Goal: Information Seeking & Learning: Learn about a topic

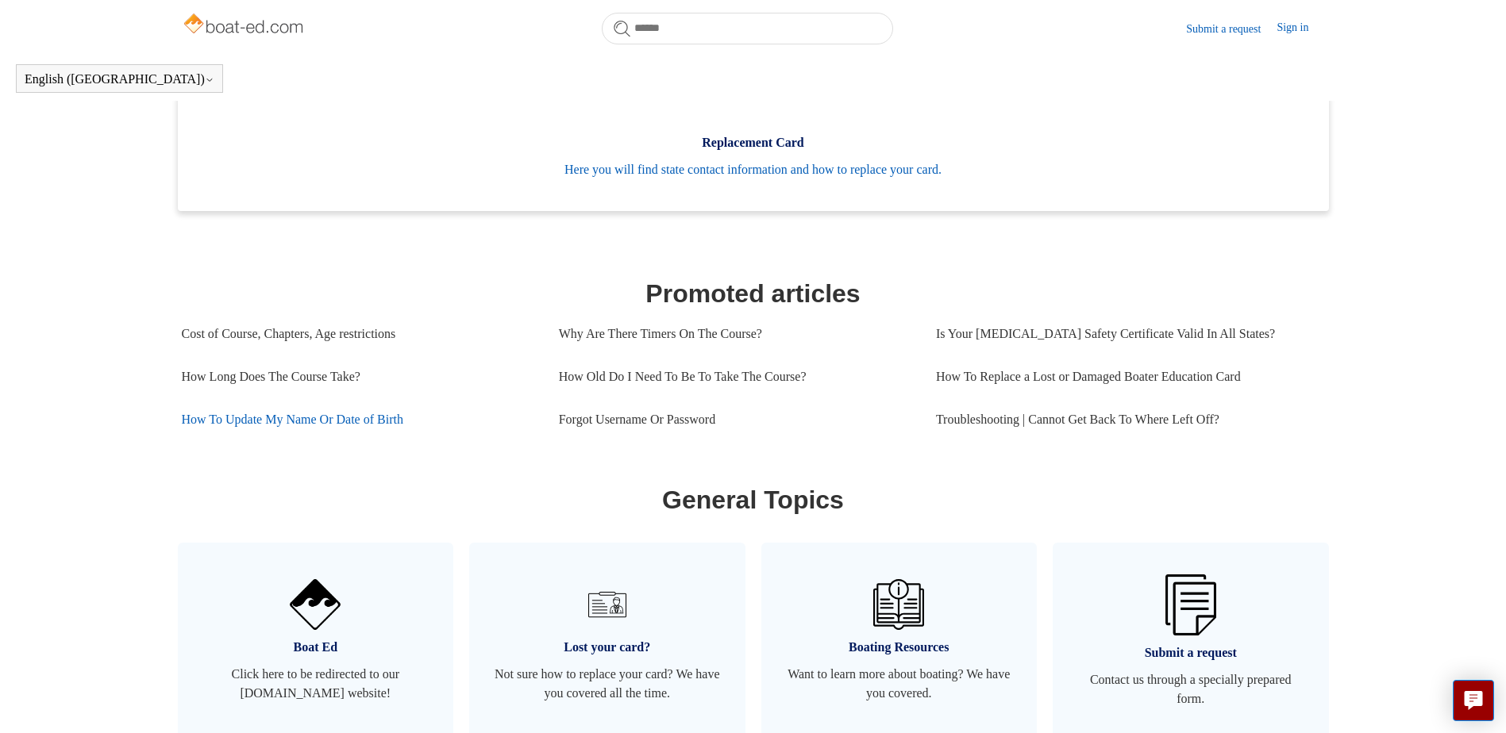
scroll to position [591, 0]
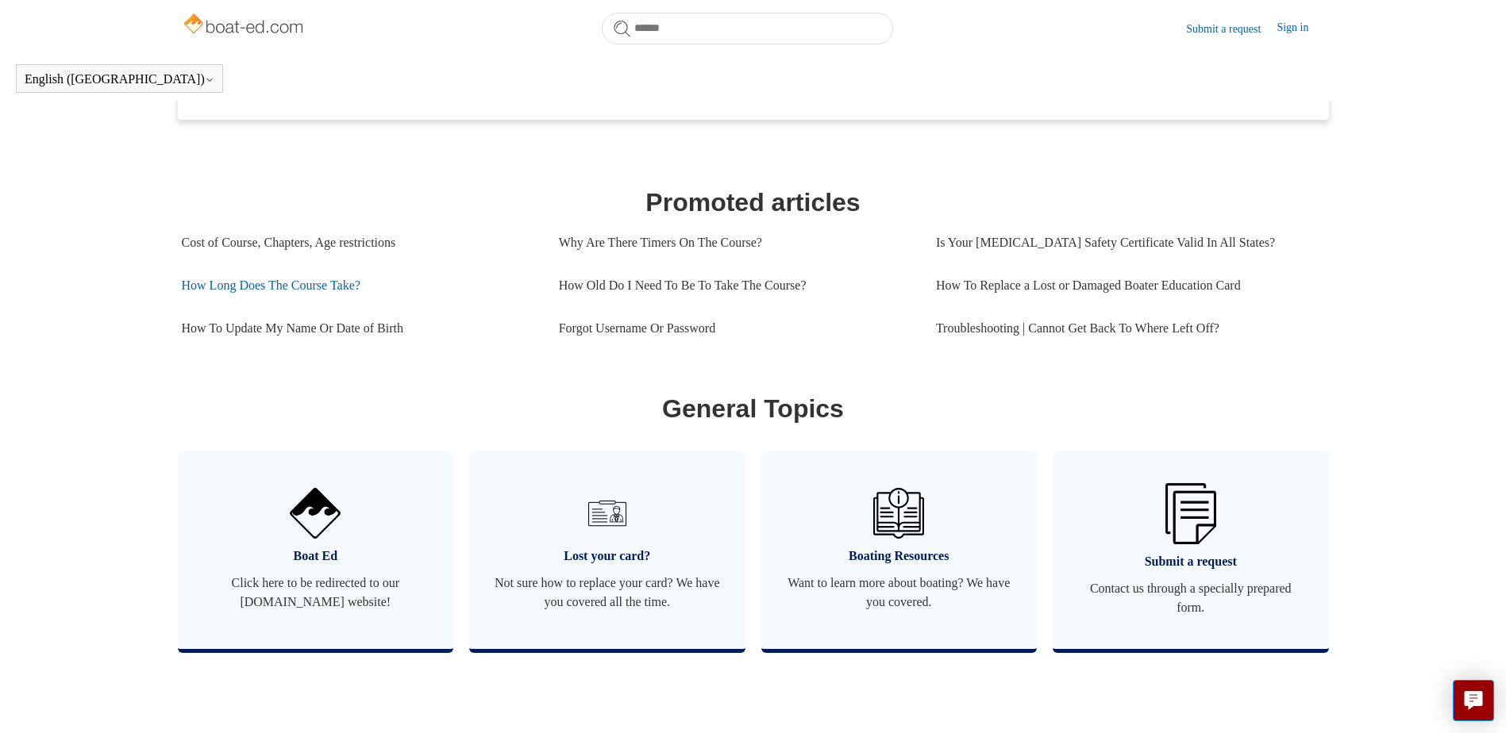
click at [260, 307] on link "How Long Does The Course Take?" at bounding box center [358, 285] width 353 height 43
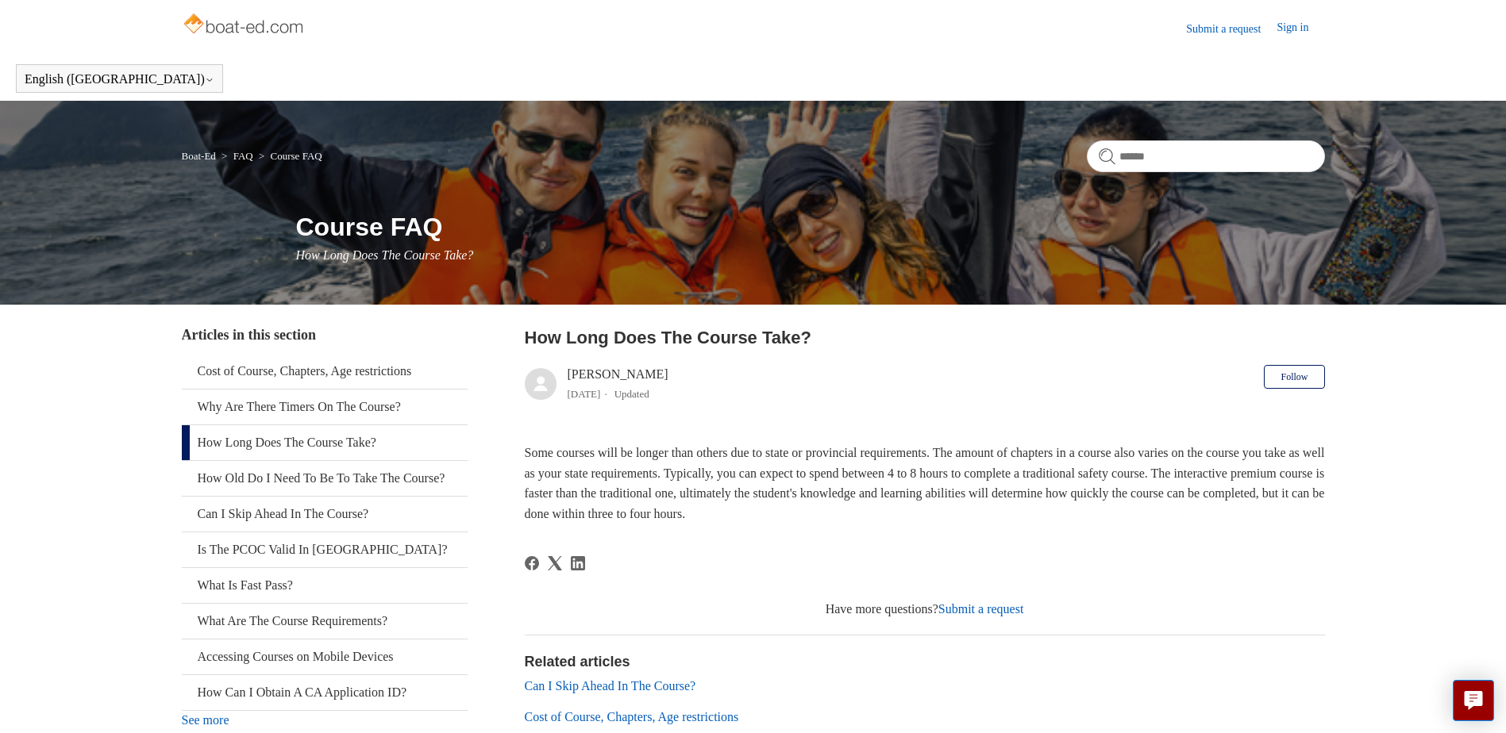
click at [239, 31] on img at bounding box center [245, 26] width 126 height 32
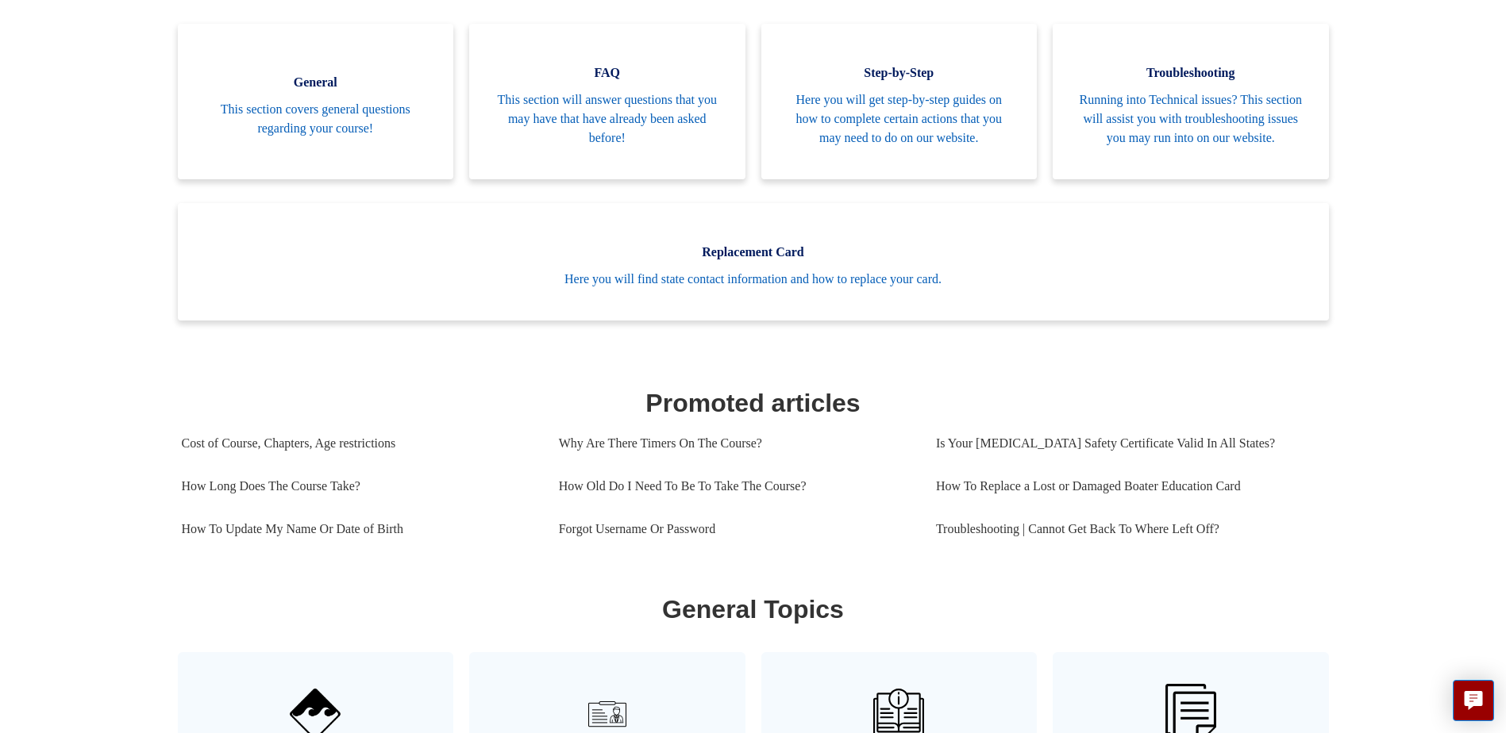
scroll to position [670, 0]
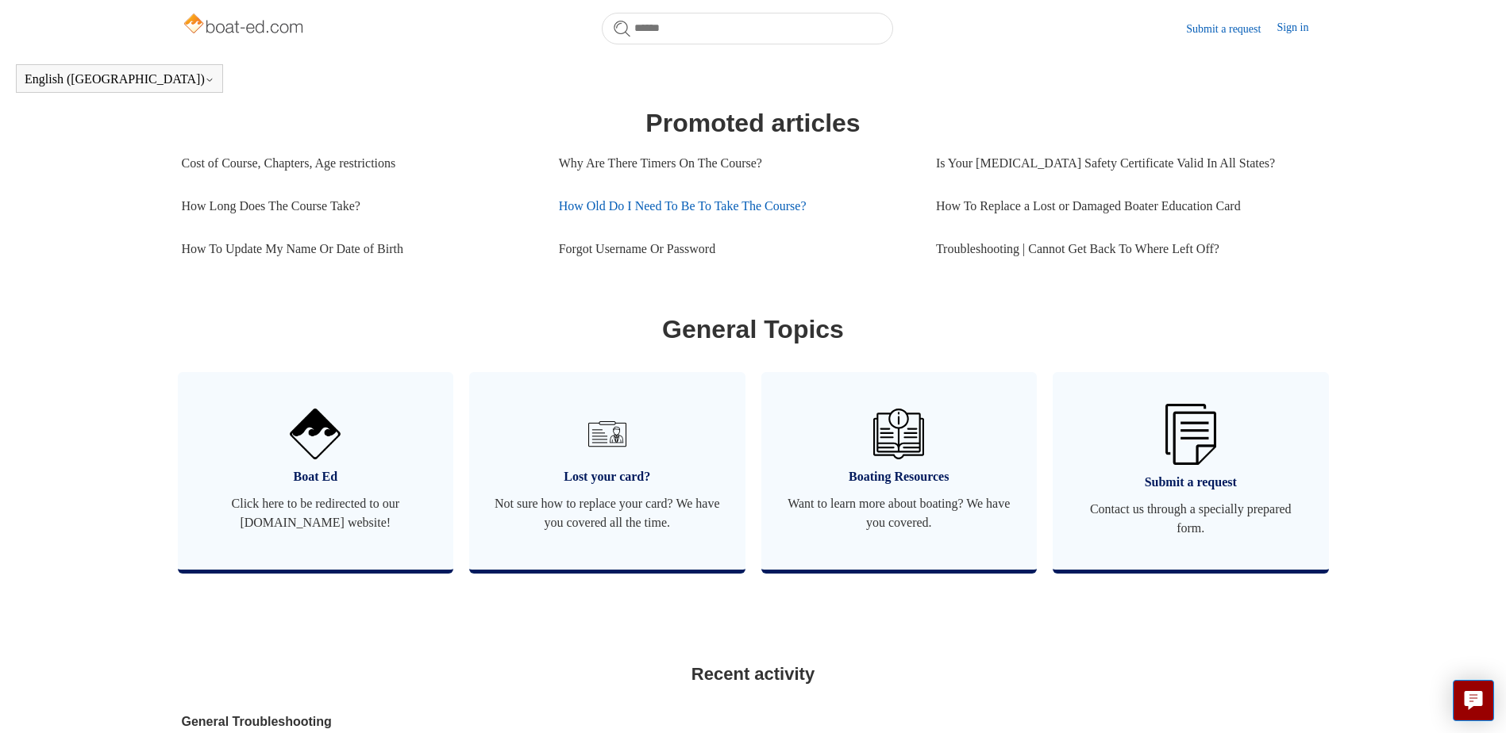
click at [701, 215] on link "How Old Do I Need To Be To Take The Course?" at bounding box center [735, 206] width 353 height 43
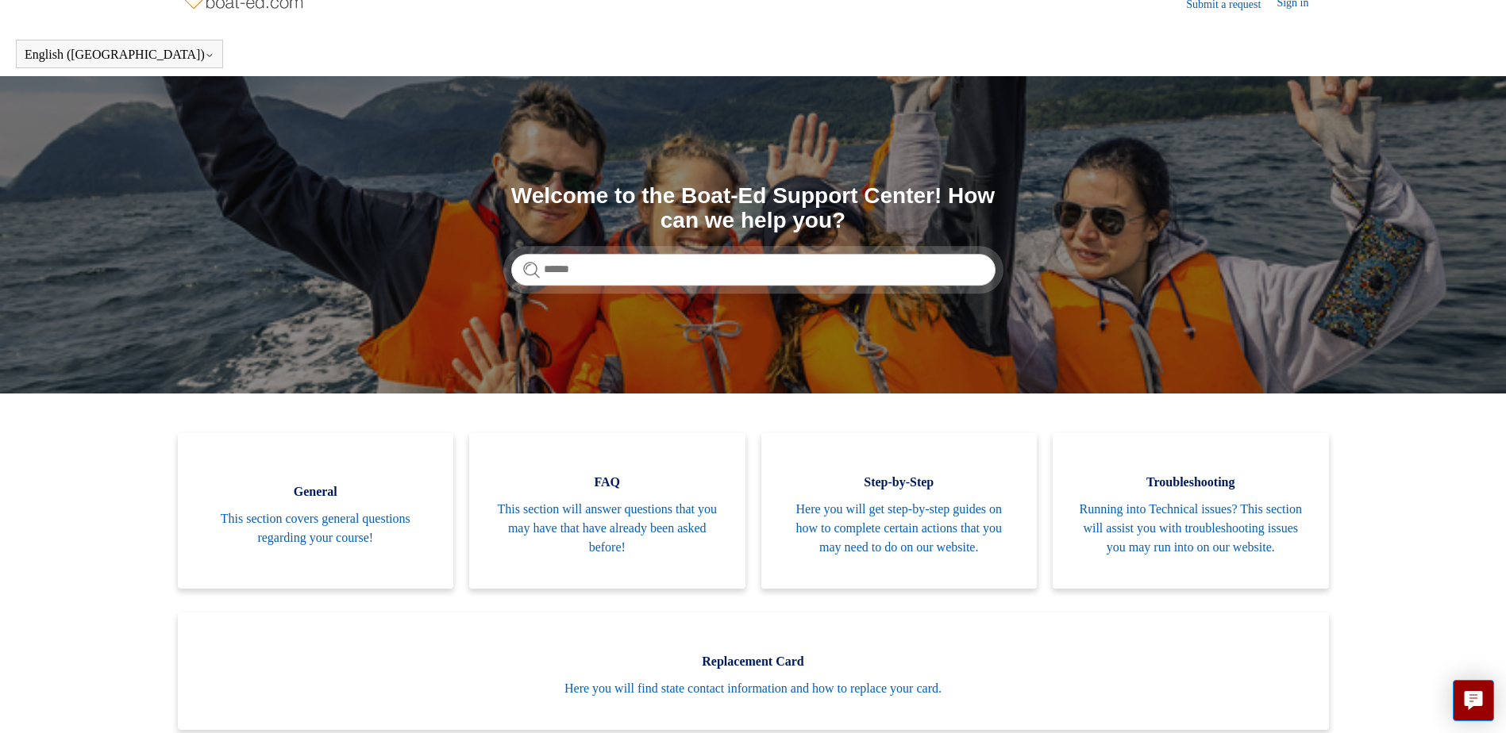
scroll to position [0, 0]
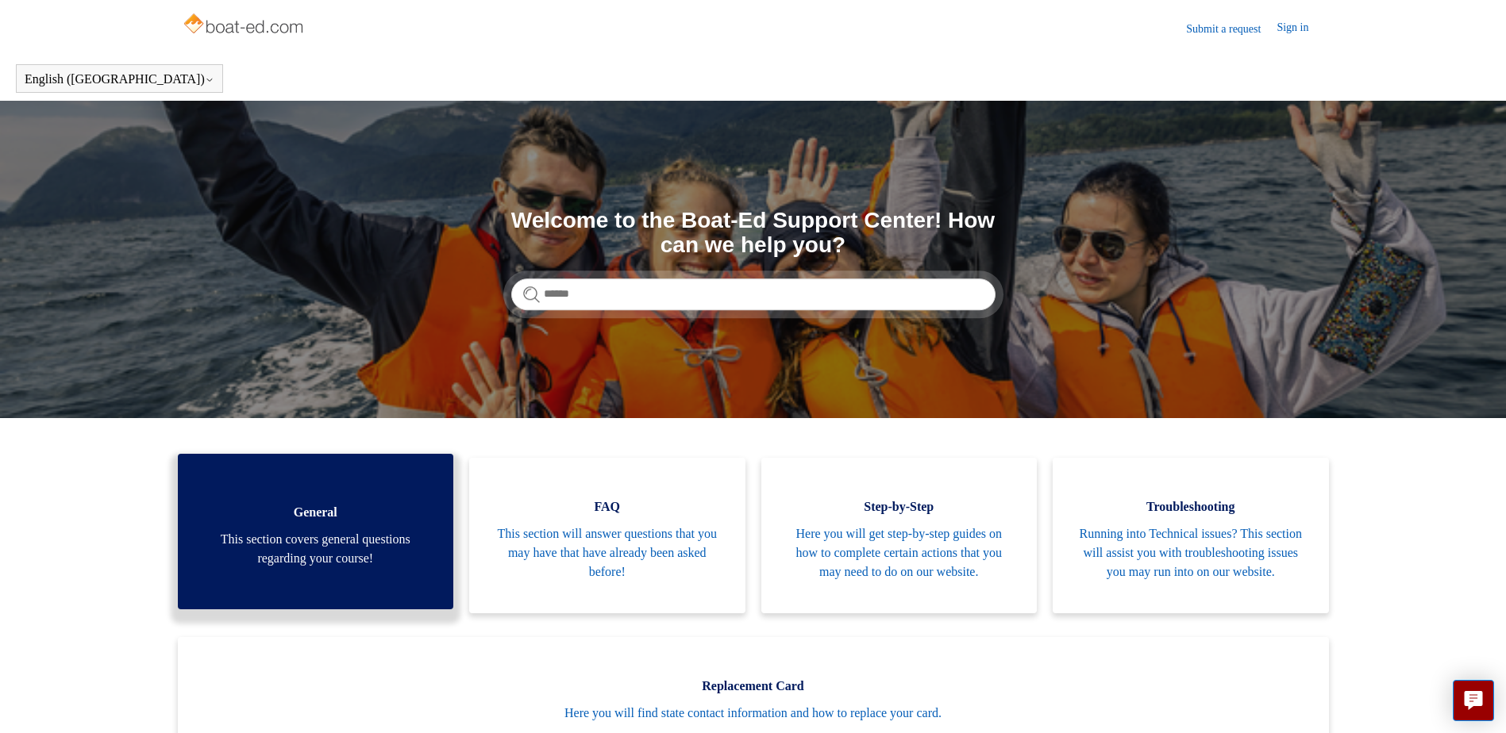
click at [341, 533] on link "General This section covers general questions regarding your course!" at bounding box center [316, 532] width 276 height 156
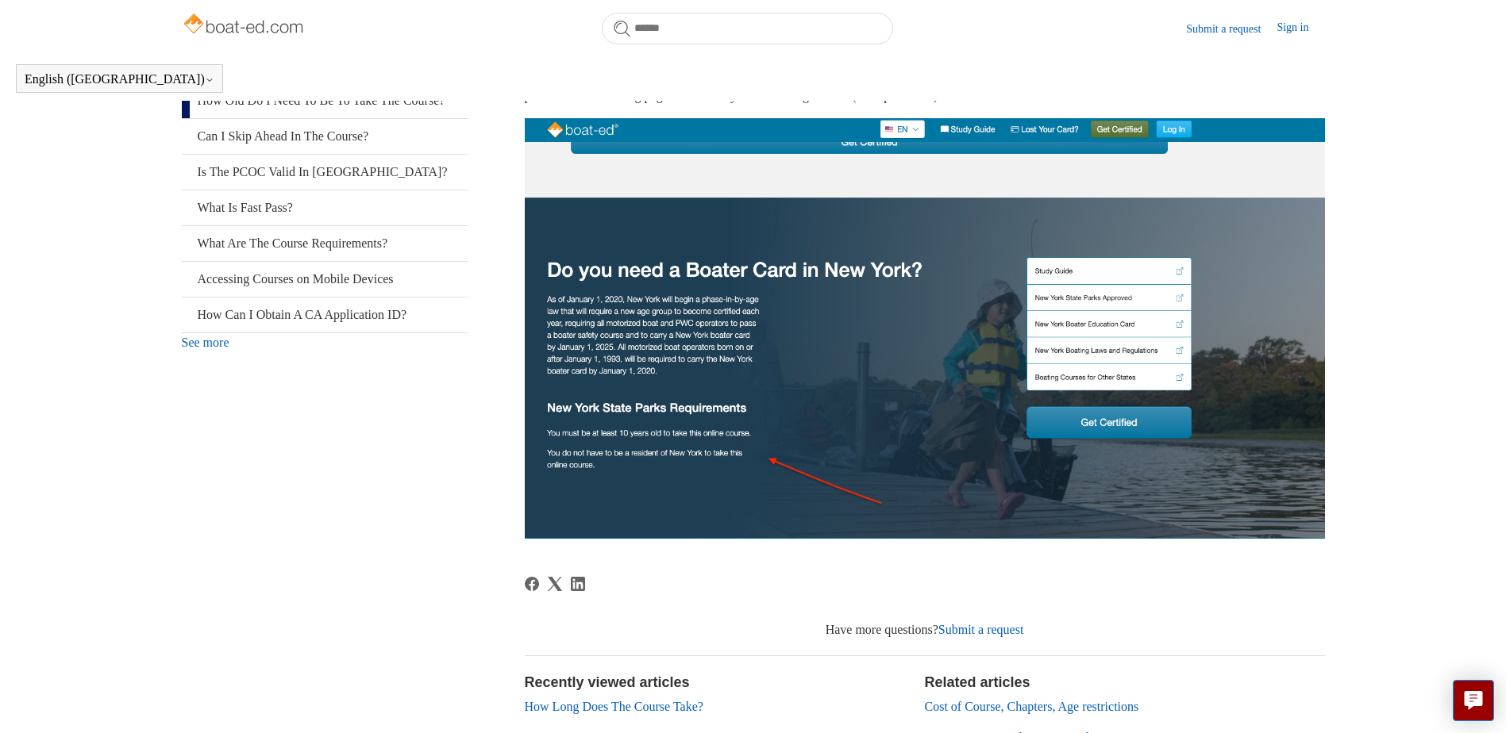
scroll to position [552, 0]
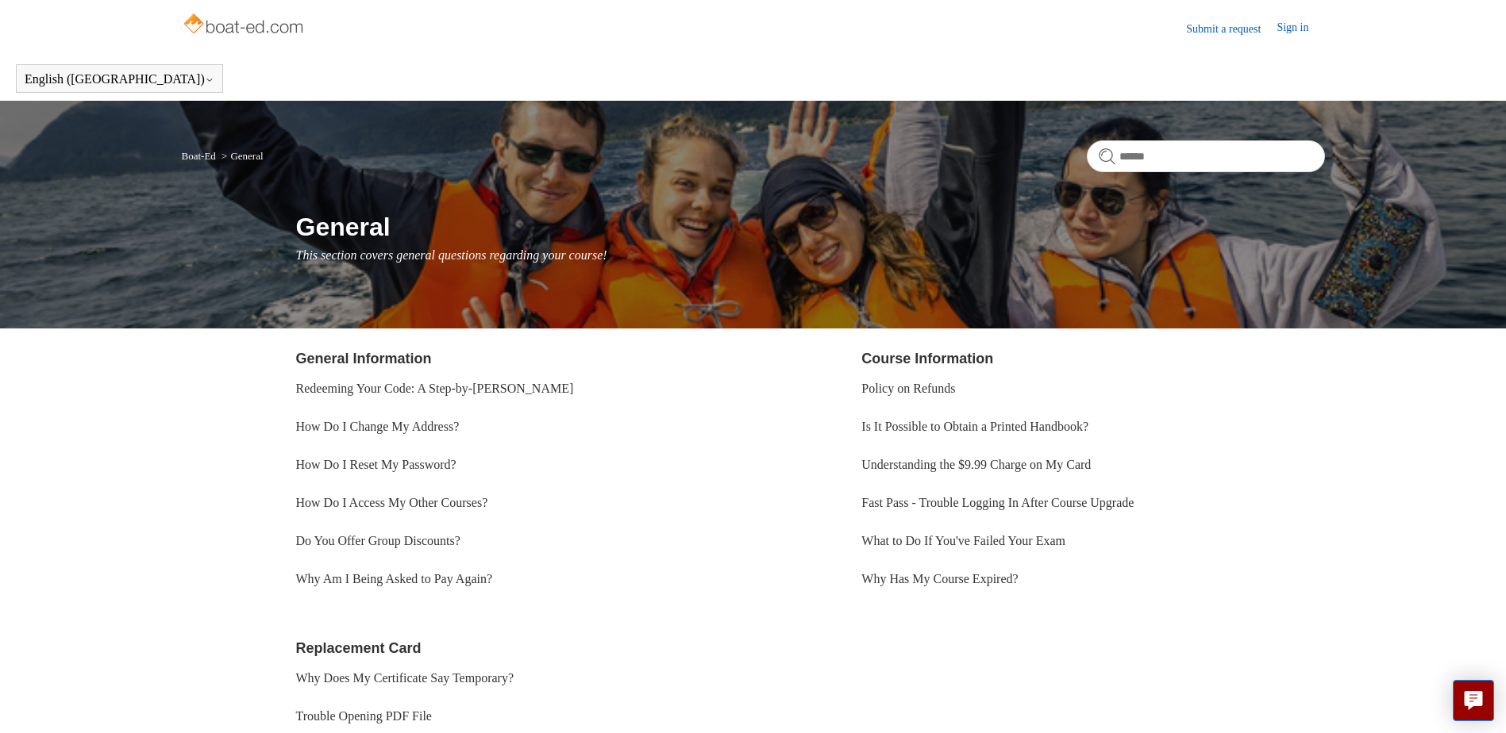
click at [284, 25] on img at bounding box center [245, 26] width 126 height 32
